Goal: Communication & Community: Answer question/provide support

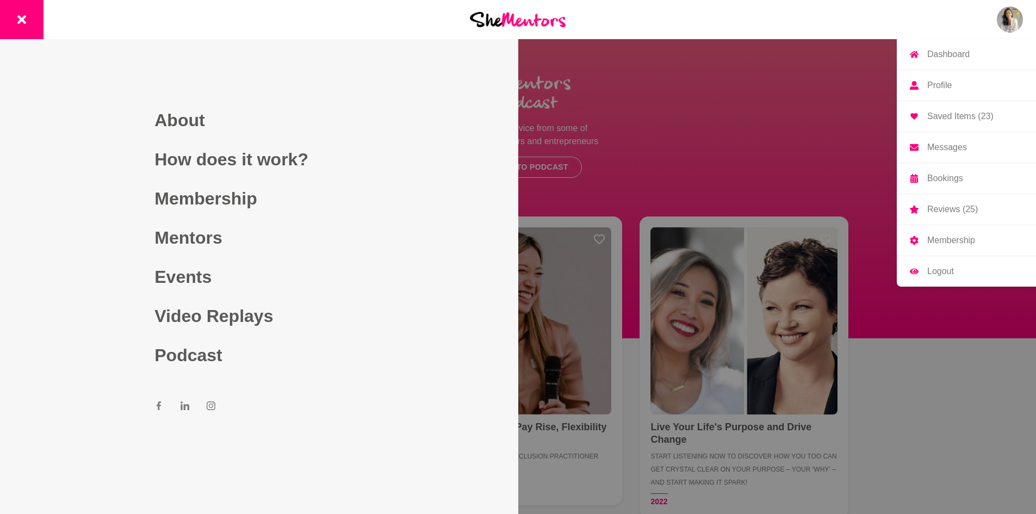
click at [1018, 20] on img at bounding box center [1010, 20] width 26 height 26
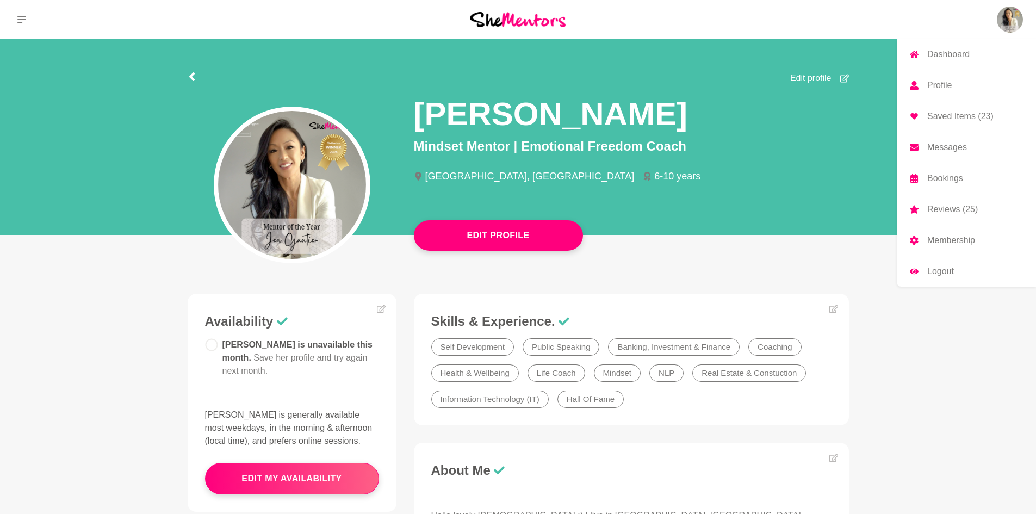
click at [950, 146] on p "Messages" at bounding box center [948, 147] width 40 height 9
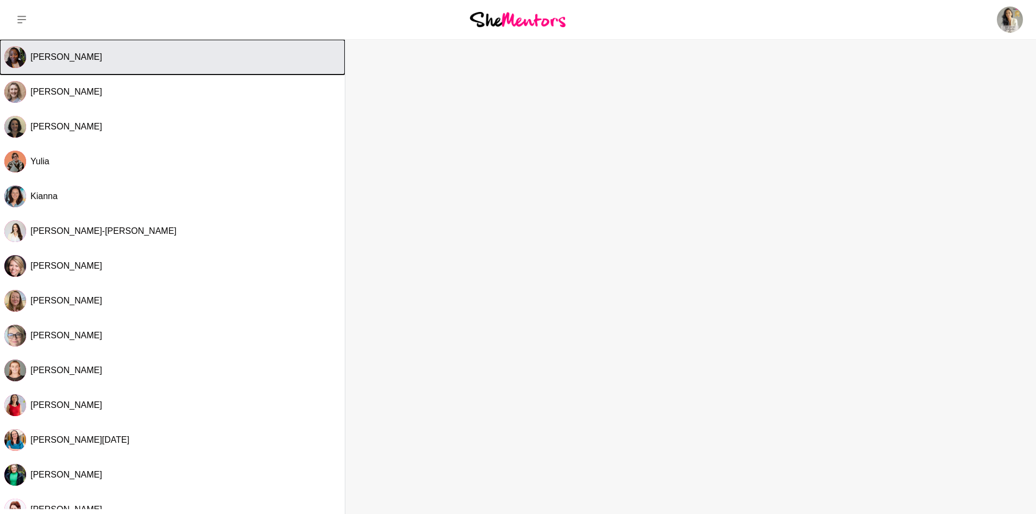
click at [113, 62] on div "[PERSON_NAME]" at bounding box center [185, 57] width 310 height 11
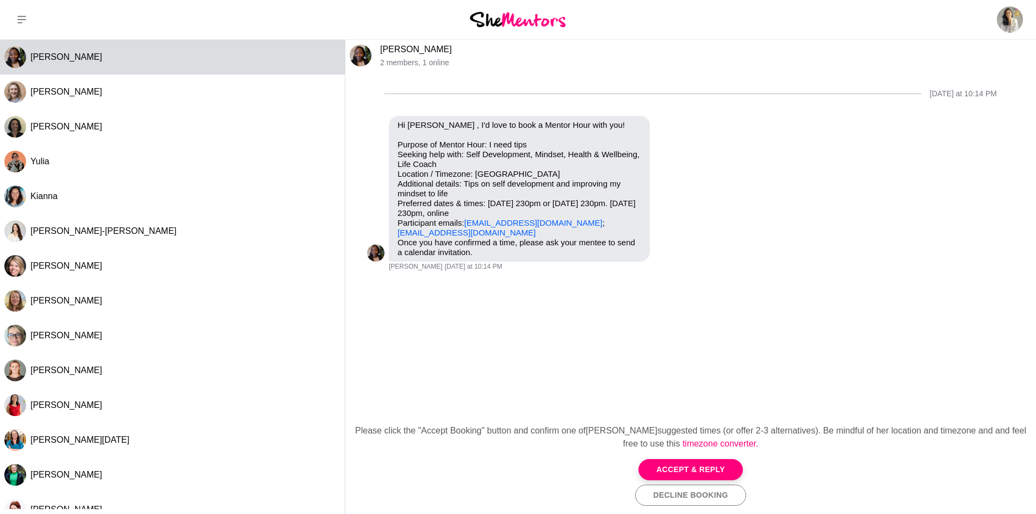
click at [694, 468] on button "Accept & Reply" at bounding box center [691, 469] width 104 height 21
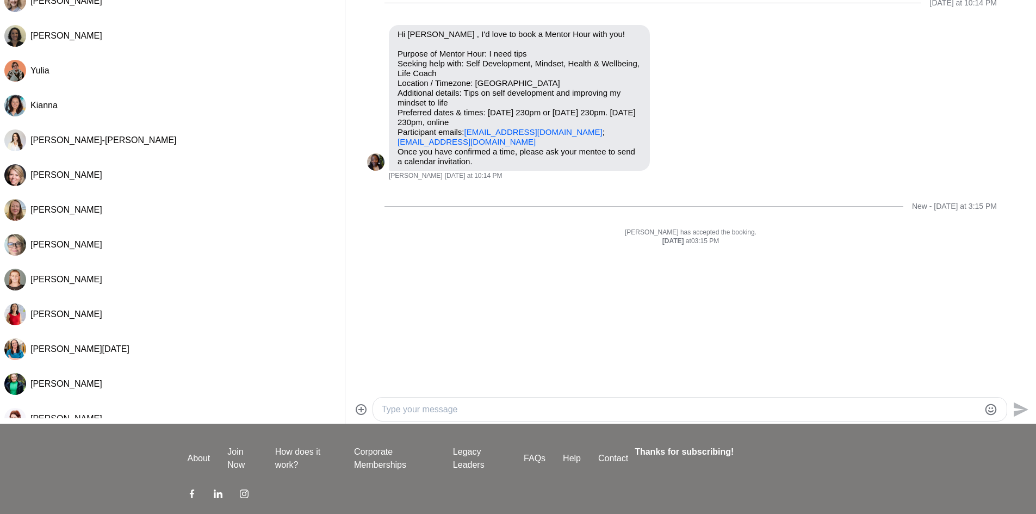
scroll to position [90, 0]
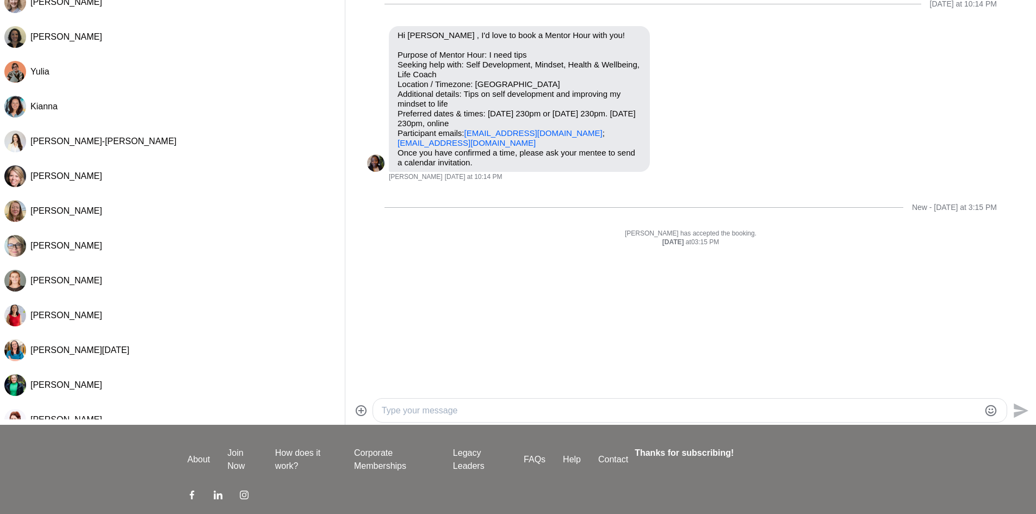
click at [541, 406] on textarea "Type your message" at bounding box center [681, 410] width 598 height 13
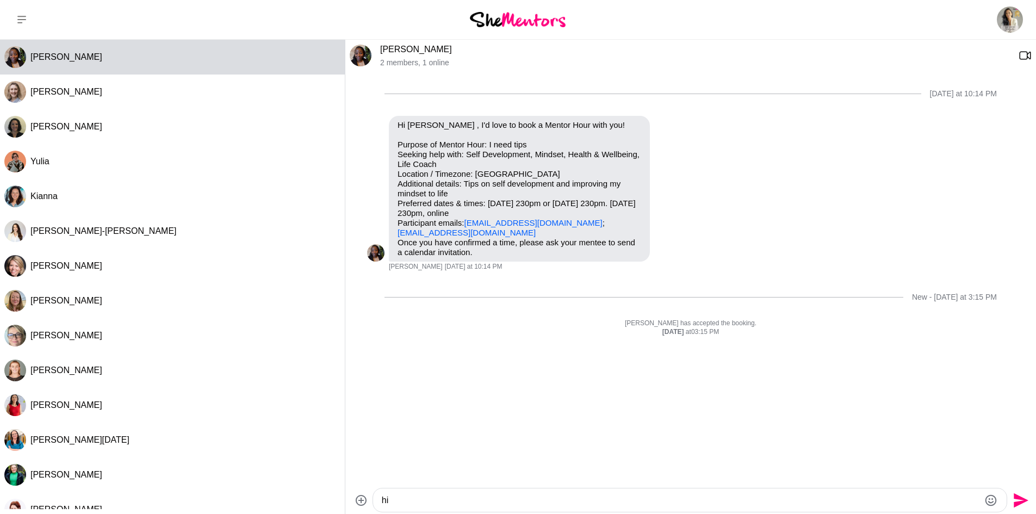
scroll to position [144, 0]
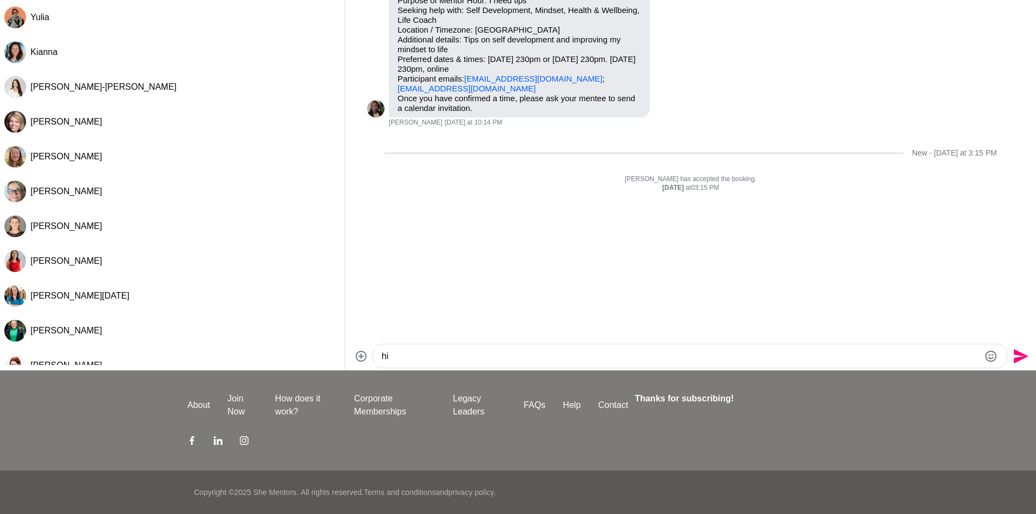
type textarea "h"
click at [644, 357] on textarea "Hello [PERSON_NAME], lovely to meet you on here :) Yes I can meet you" at bounding box center [681, 356] width 598 height 13
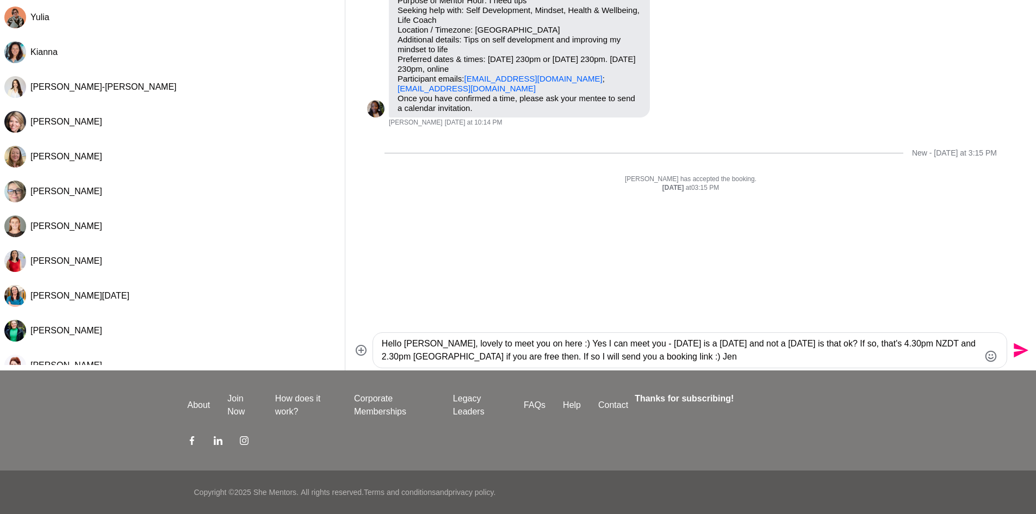
click at [657, 356] on textarea "Hello [PERSON_NAME], lovely to meet you on here :) Yes I can meet you - [DATE] …" at bounding box center [681, 350] width 598 height 26
type textarea "Hello [PERSON_NAME], lovely to meet you on here :) Yes I can meet you - [DATE] …"
click at [1022, 345] on icon "Send" at bounding box center [1019, 350] width 17 height 17
